Goal: Answer question/provide support

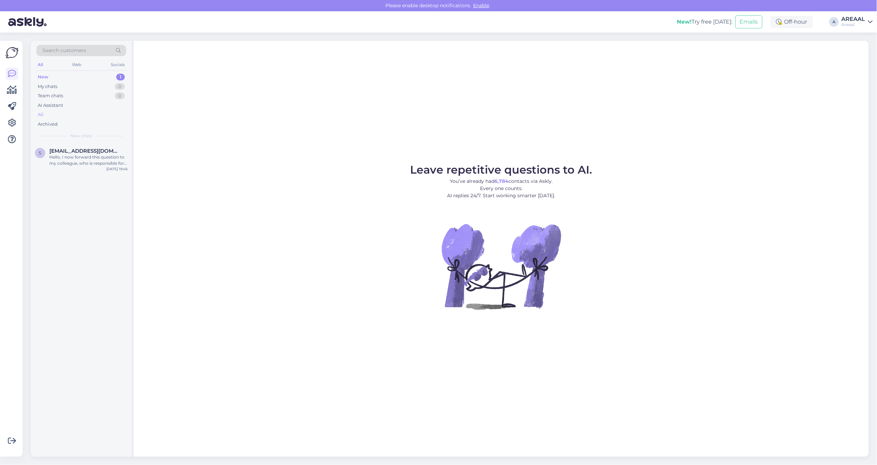
click at [75, 112] on div "All" at bounding box center [81, 115] width 90 height 10
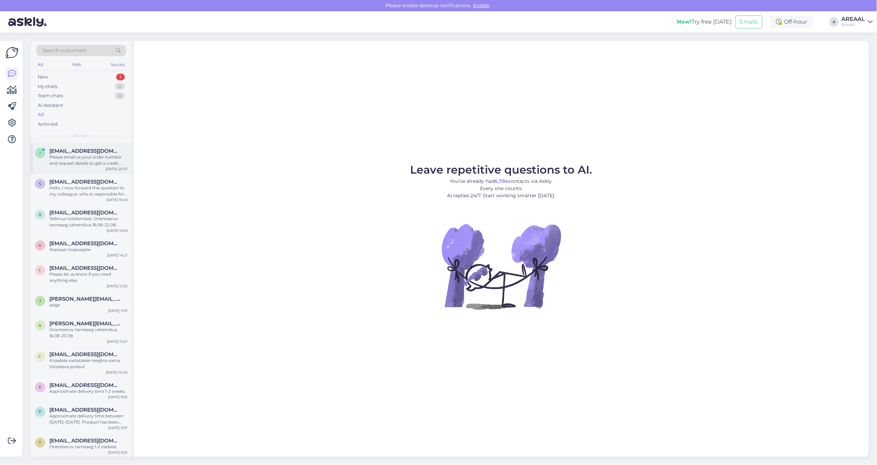
click at [80, 150] on span "info@zoo24.ee" at bounding box center [84, 151] width 71 height 6
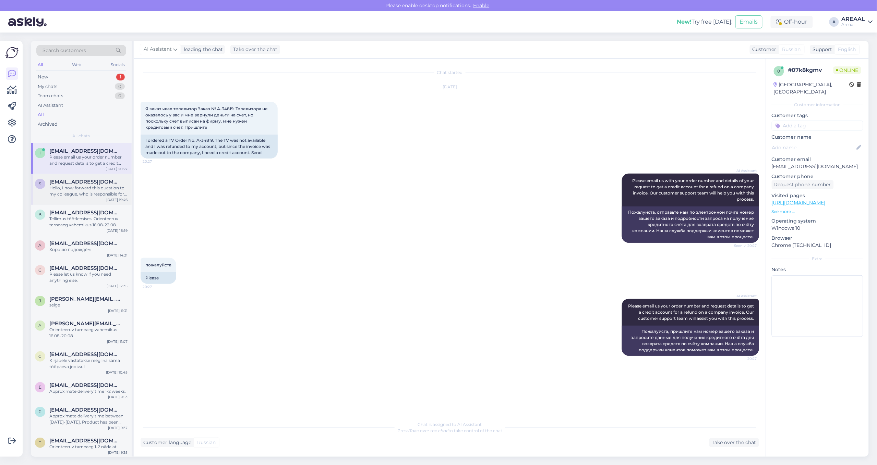
click at [96, 186] on div "Hello, I now forward this question to my colleague, who is responsible for this…" at bounding box center [88, 191] width 78 height 12
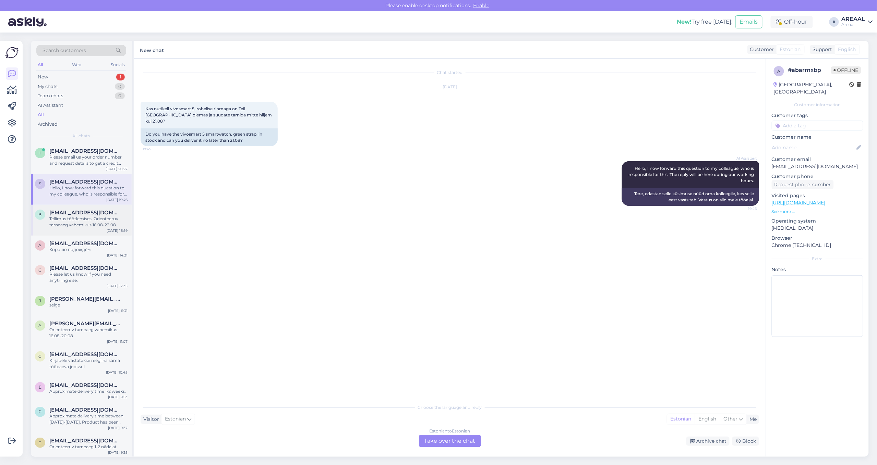
click at [98, 223] on div "Tellimus töötlemises. Orienteeruv tarneaeg vahemikus 16.08-22.08." at bounding box center [88, 222] width 78 height 12
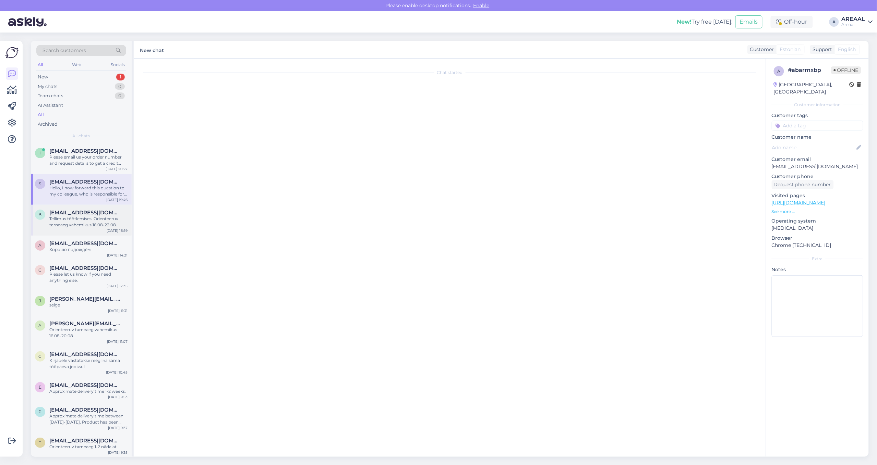
scroll to position [942, 0]
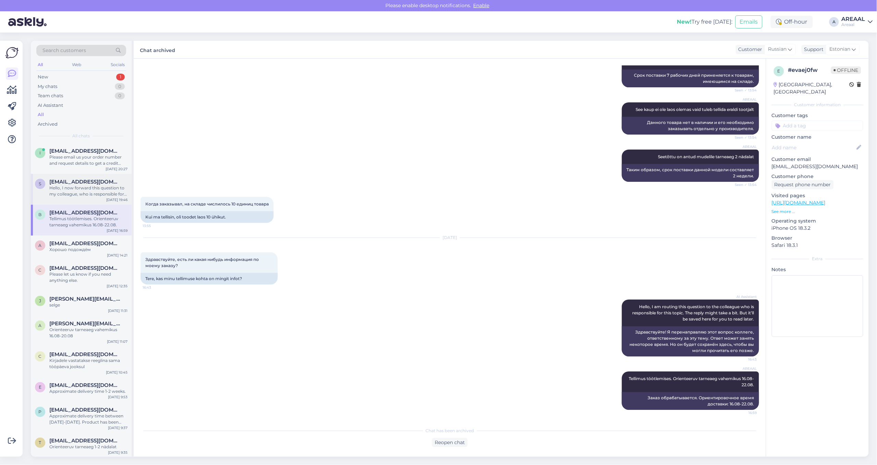
click at [93, 187] on div "Hello, I now forward this question to my colleague, who is responsible for this…" at bounding box center [88, 191] width 78 height 12
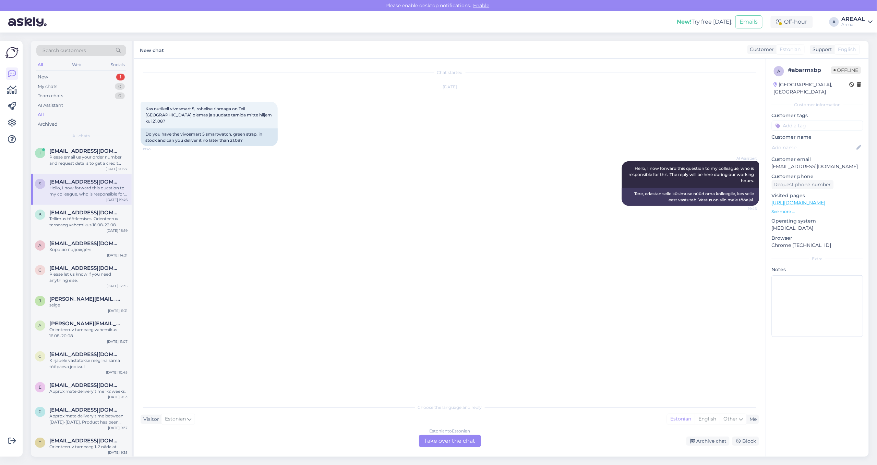
click at [461, 441] on div "Estonian to Estonian Take over the chat" at bounding box center [450, 441] width 62 height 12
click at [461, 441] on div "Private note Send" at bounding box center [450, 447] width 618 height 13
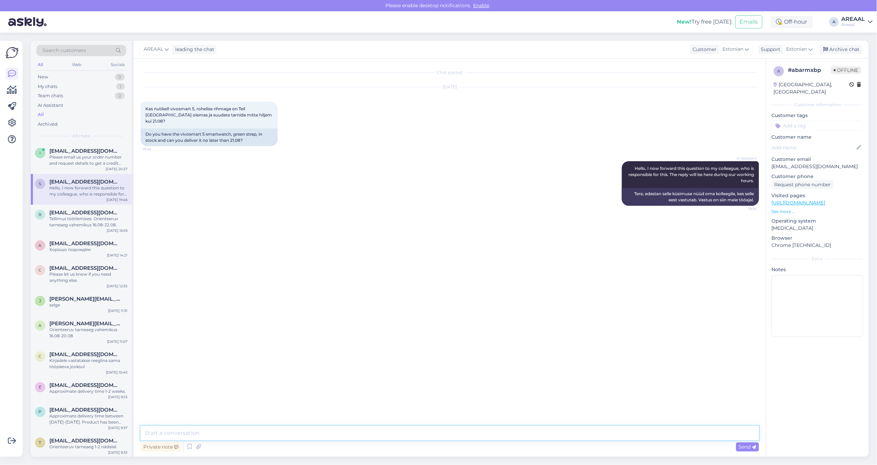
click at [484, 433] on textarea at bounding box center [450, 433] width 618 height 14
type textarea "Kahjuks ei oska garanteerida tarnet enne 21.08"
click at [860, 45] on div "Archive chat" at bounding box center [840, 49] width 43 height 9
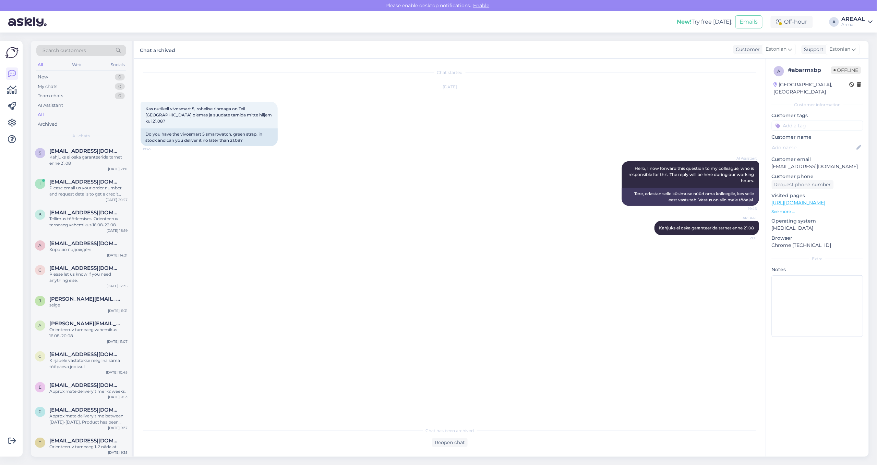
click at [454, 197] on div "AI Assistant Hello, I now forward this question to my colleague, who is respons…" at bounding box center [450, 184] width 618 height 60
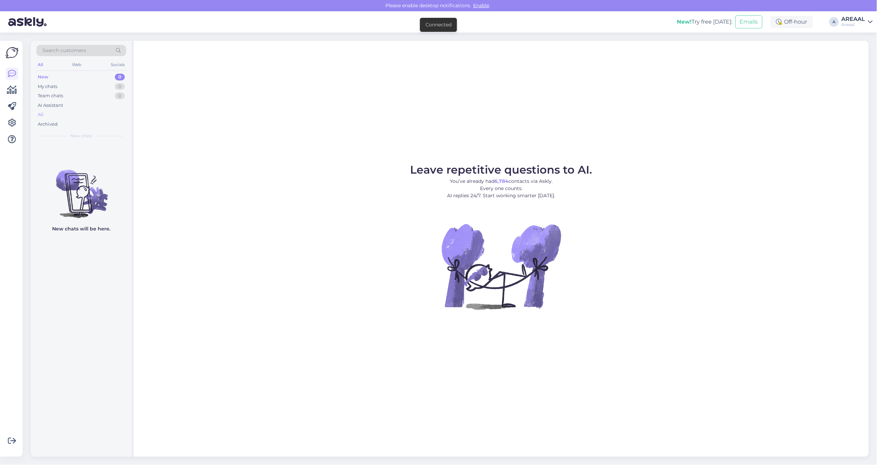
click at [63, 118] on div "All" at bounding box center [81, 115] width 90 height 10
click at [82, 117] on div "All" at bounding box center [81, 115] width 90 height 10
click at [101, 118] on div "All" at bounding box center [81, 115] width 90 height 10
click at [71, 111] on div "All" at bounding box center [81, 115] width 90 height 10
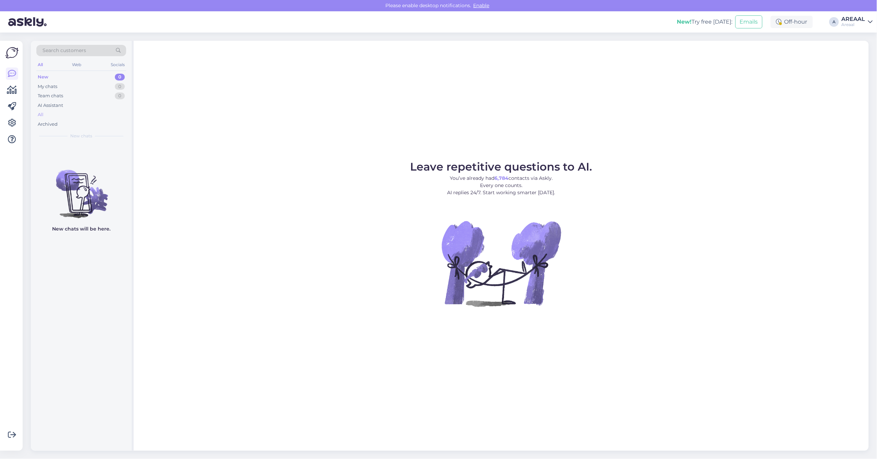
click at [97, 113] on div "All" at bounding box center [81, 115] width 90 height 10
click at [97, 117] on div "All" at bounding box center [81, 115] width 90 height 10
click at [51, 118] on div "All" at bounding box center [81, 115] width 90 height 10
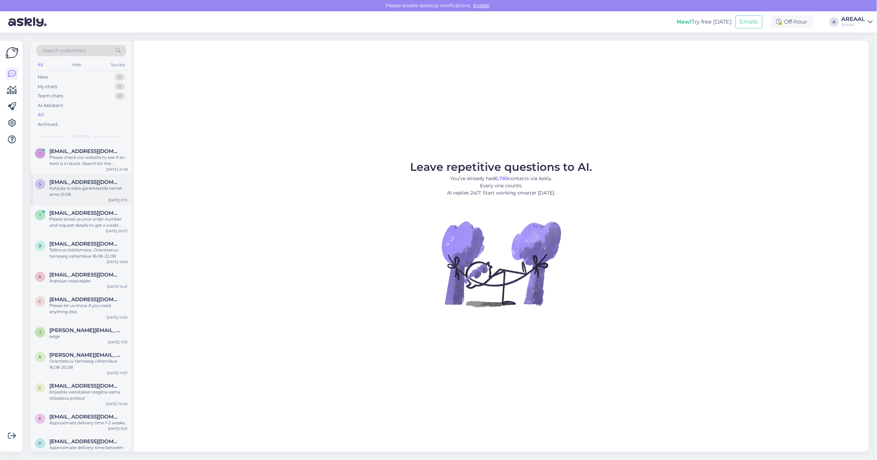
click at [79, 175] on div "s sepp.jaap@gmail.com Kahjuks ei oska garanteerida tarnet enne 21.08 Aug 13 21:…" at bounding box center [81, 189] width 101 height 31
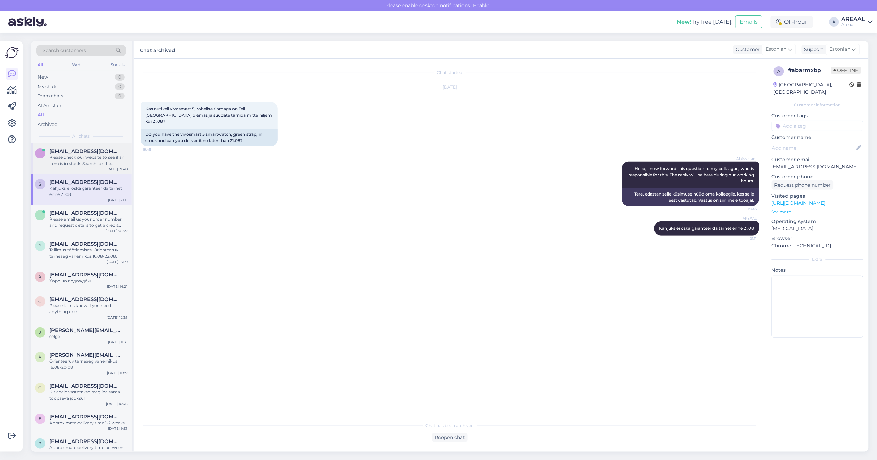
click at [82, 163] on div "Please check our website to see if an item is in stock. Search for the product …" at bounding box center [88, 160] width 78 height 12
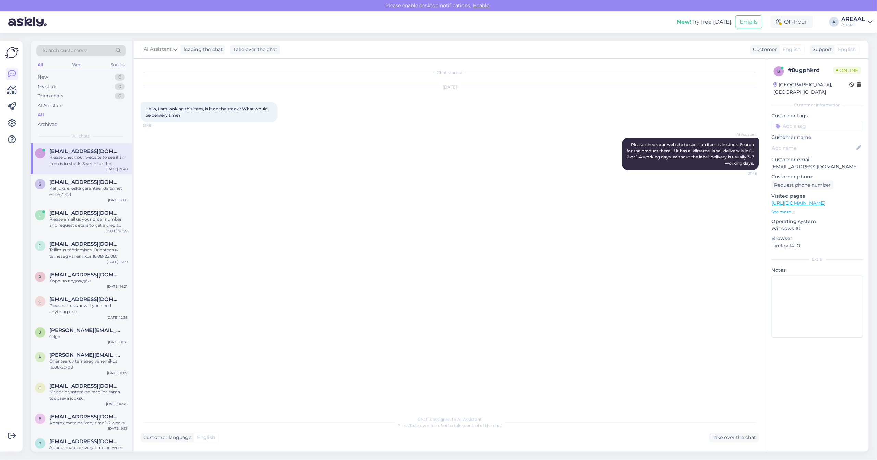
click at [801, 200] on link "https://areaal.lv/garmin-vivoactive-5-ivory-cream-gold-010-02862-11/" at bounding box center [799, 203] width 54 height 6
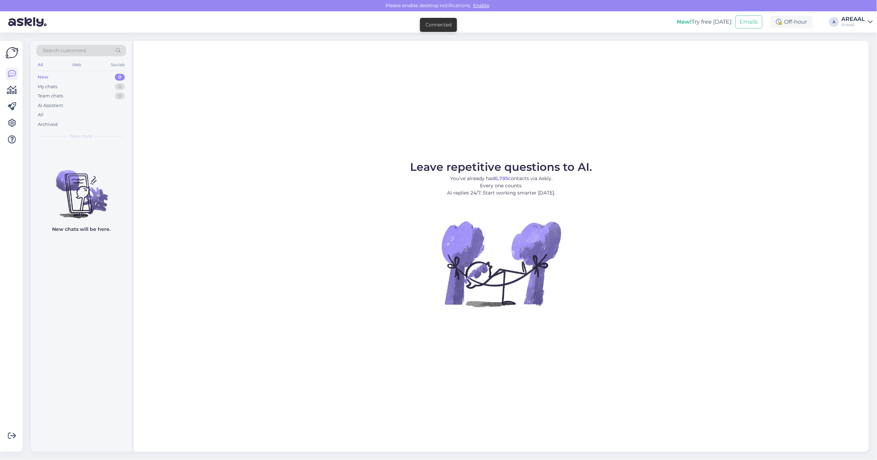
click at [283, 165] on figure "Leave repetitive questions to AI. You’ve already had 6,785 contacts via Askly. …" at bounding box center [501, 243] width 722 height 164
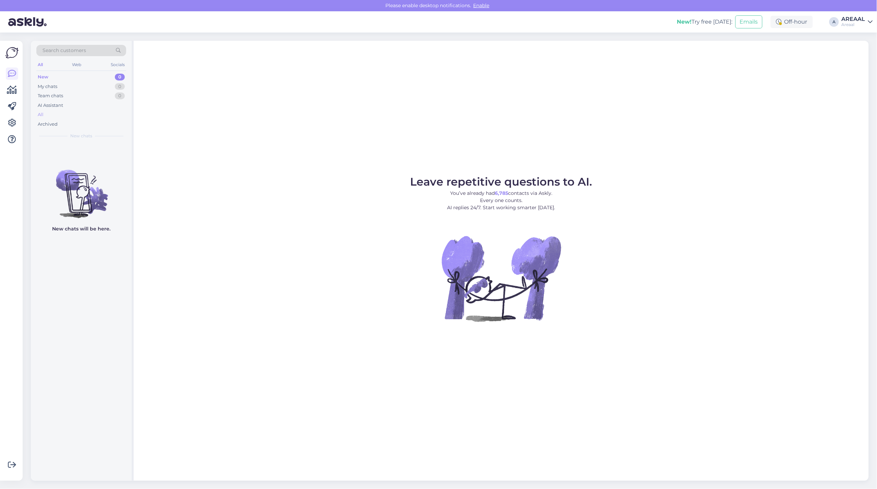
click at [97, 111] on div "All" at bounding box center [81, 115] width 90 height 10
click at [104, 109] on div "AI Assistant" at bounding box center [81, 106] width 90 height 10
click at [99, 112] on div "All" at bounding box center [81, 115] width 90 height 10
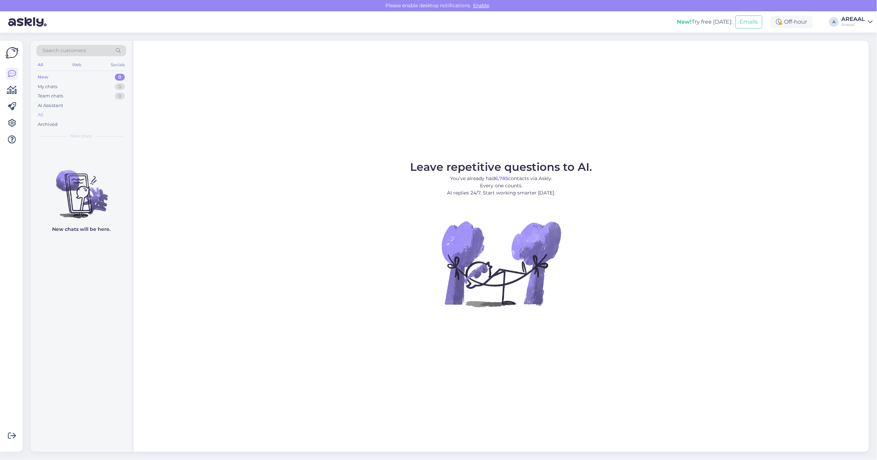
click at [84, 116] on div "All" at bounding box center [81, 115] width 90 height 10
click at [419, 112] on div "Leave repetitive questions to AI. You’ve already had 6,785 contacts via Askly. …" at bounding box center [501, 246] width 735 height 411
click at [88, 116] on div "All" at bounding box center [81, 115] width 90 height 10
click at [98, 114] on div "All" at bounding box center [81, 115] width 90 height 10
click at [96, 123] on div "Archived" at bounding box center [81, 125] width 90 height 10
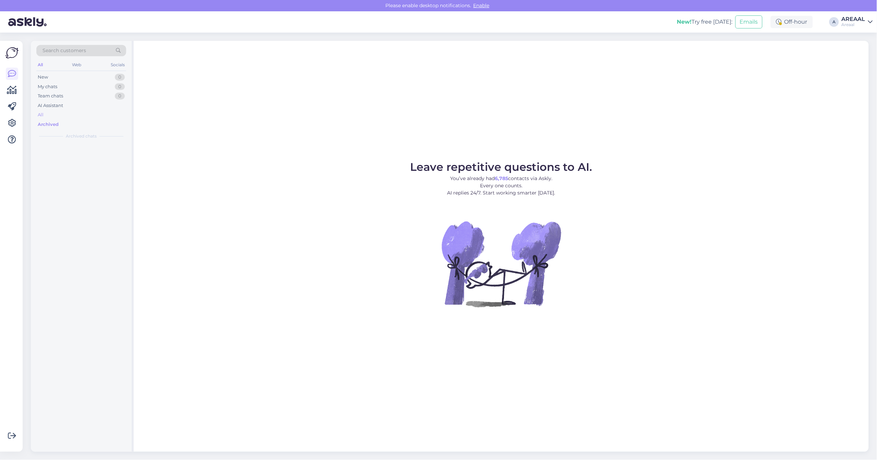
click at [95, 117] on div "All" at bounding box center [81, 115] width 90 height 10
click at [95, 110] on div "AI Assistant" at bounding box center [81, 106] width 90 height 10
click at [106, 114] on div "All" at bounding box center [81, 115] width 90 height 10
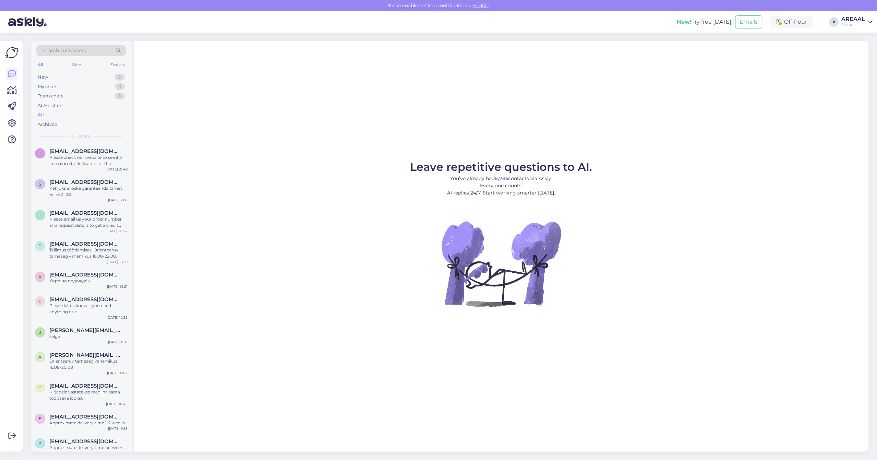
click at [720, 138] on div "Leave repetitive questions to AI. You’ve already had 6,785 contacts via Askly. …" at bounding box center [501, 246] width 735 height 411
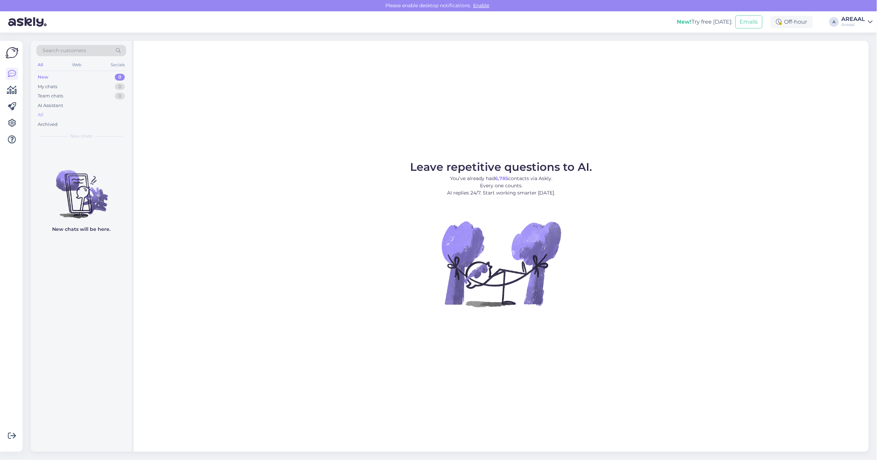
click at [125, 117] on div "All" at bounding box center [81, 115] width 90 height 10
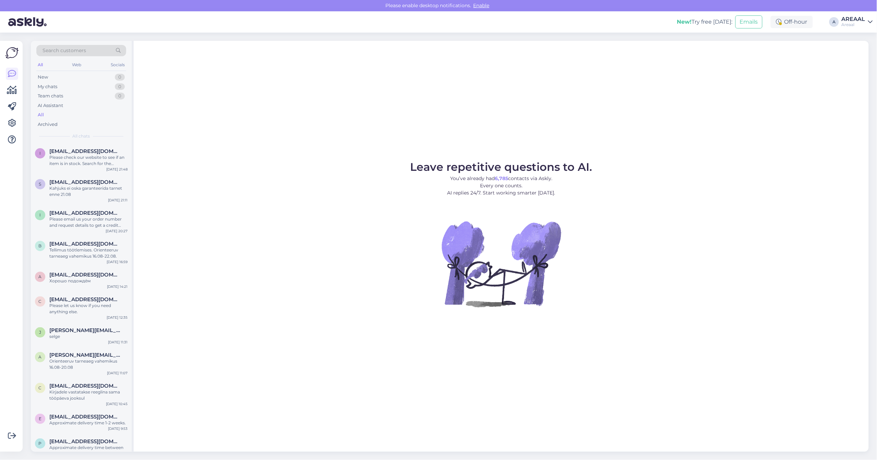
click at [119, 115] on div "All" at bounding box center [81, 115] width 90 height 10
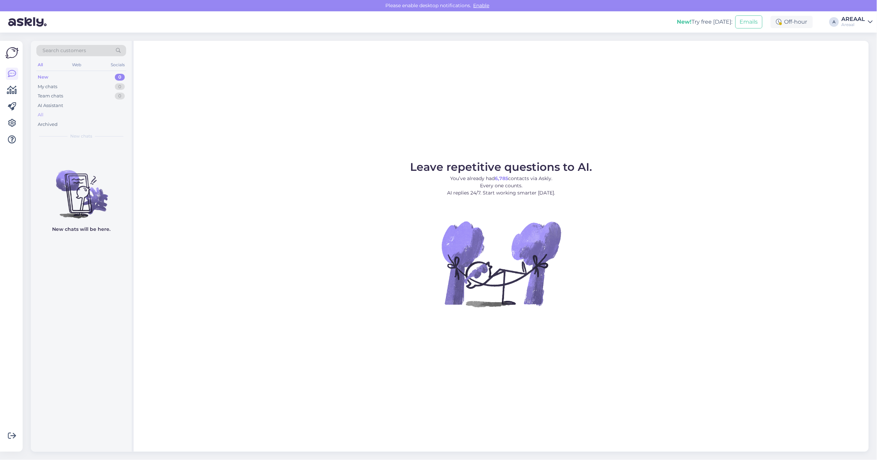
click at [77, 110] on div "All" at bounding box center [81, 115] width 90 height 10
click at [65, 114] on div "All" at bounding box center [81, 115] width 90 height 10
click at [688, 143] on div "Leave repetitive questions to AI. You’ve already had 6,785 contacts via Askly. …" at bounding box center [501, 246] width 735 height 410
click at [76, 118] on div "All" at bounding box center [81, 115] width 90 height 10
click at [102, 115] on div "All" at bounding box center [81, 115] width 90 height 10
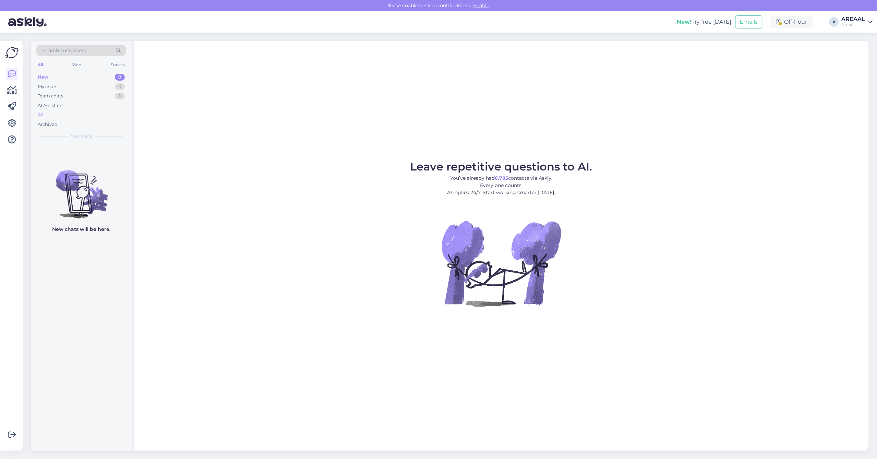
click at [58, 112] on div "All" at bounding box center [81, 115] width 90 height 10
